Goal: Information Seeking & Learning: Check status

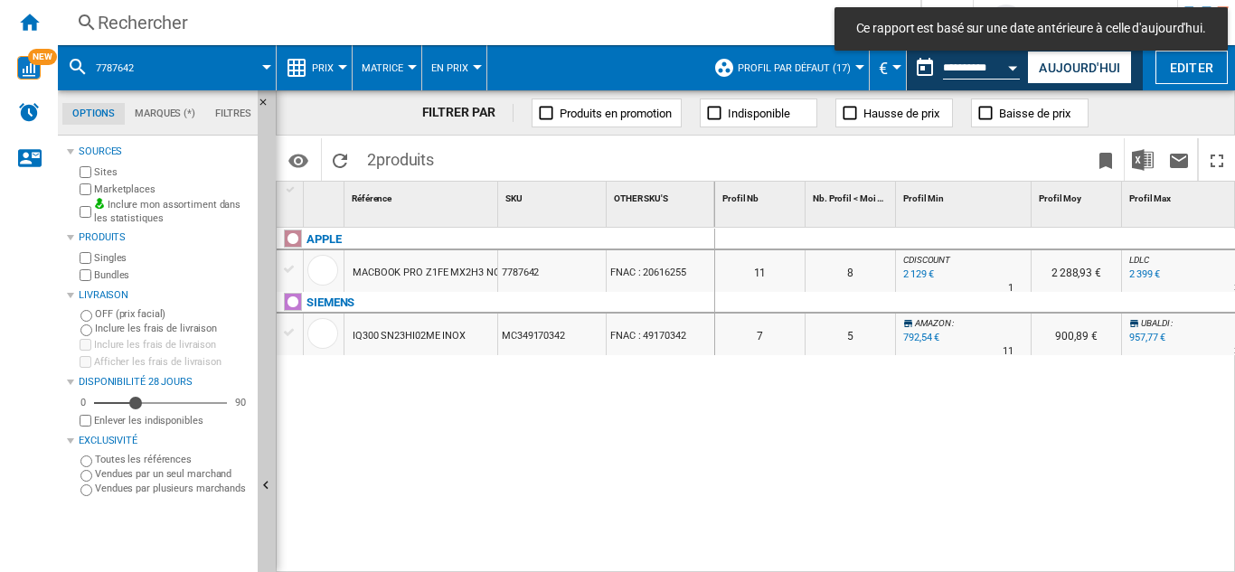
click at [143, 15] on div "Rechercher" at bounding box center [486, 22] width 776 height 25
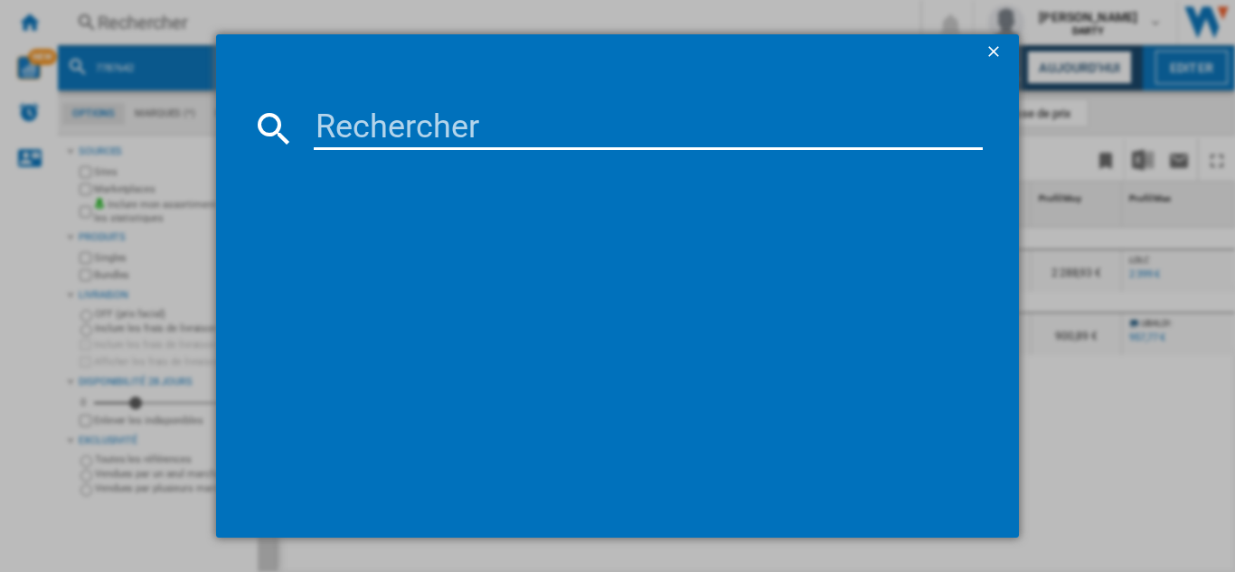
click at [371, 125] on input at bounding box center [648, 128] width 669 height 43
paste input "7890281"
type input "7890281"
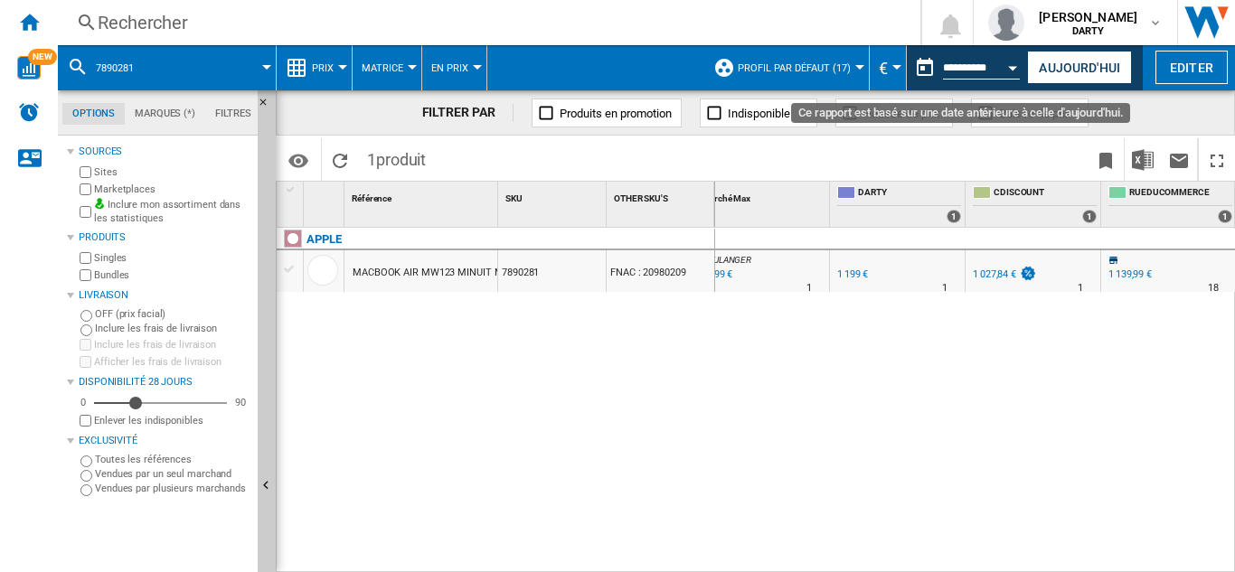
click at [1006, 66] on button "Open calendar" at bounding box center [1013, 65] width 33 height 33
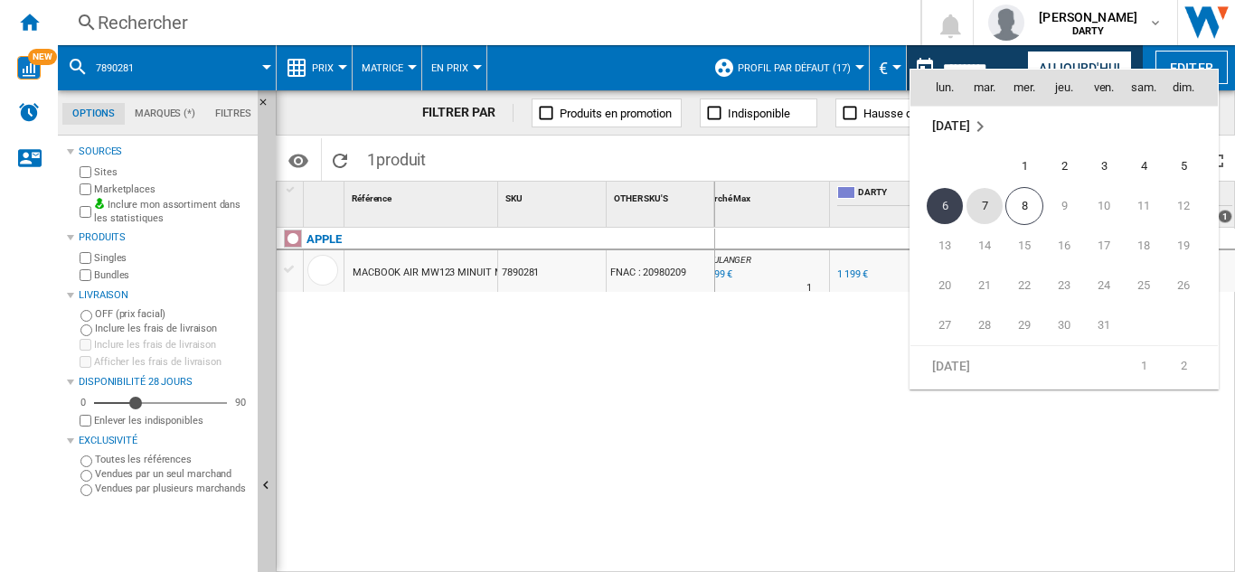
click at [987, 203] on span "7" at bounding box center [985, 206] width 36 height 36
type input "**********"
